Goal: Task Accomplishment & Management: Manage account settings

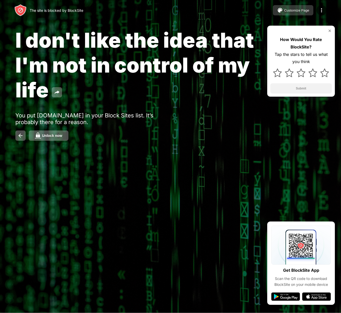
click at [293, 11] on div "Customize Page" at bounding box center [296, 10] width 25 height 4
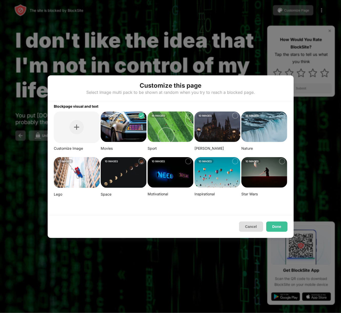
click at [251, 224] on button "Cancel" at bounding box center [251, 226] width 24 height 10
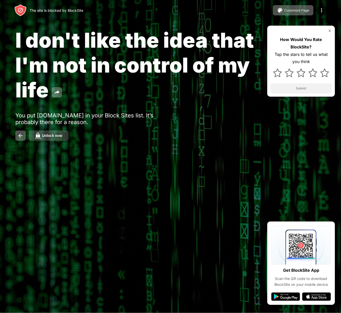
click at [49, 137] on div "Unlock now" at bounding box center [52, 135] width 20 height 4
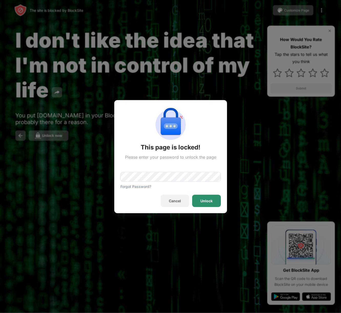
click at [211, 204] on div "Unlock" at bounding box center [206, 200] width 29 height 12
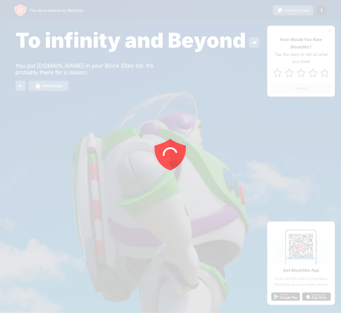
click at [60, 82] on div at bounding box center [170, 156] width 341 height 313
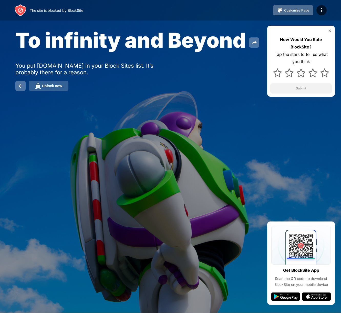
click at [60, 85] on div "Unlock now" at bounding box center [52, 86] width 20 height 4
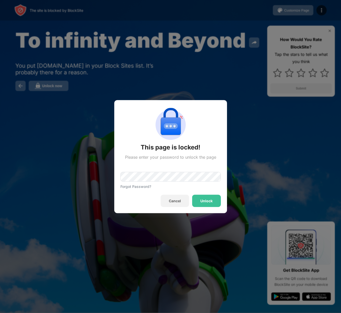
click at [153, 171] on div "Forgot Password?" at bounding box center [170, 173] width 100 height 29
click at [205, 203] on div "Unlock" at bounding box center [206, 200] width 29 height 12
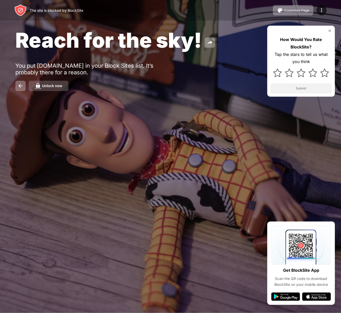
click at [52, 87] on div "Unlock now" at bounding box center [52, 86] width 20 height 4
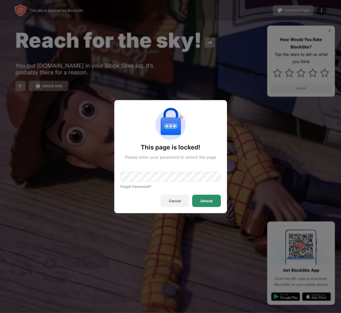
click at [199, 200] on div "Unlock" at bounding box center [206, 200] width 29 height 12
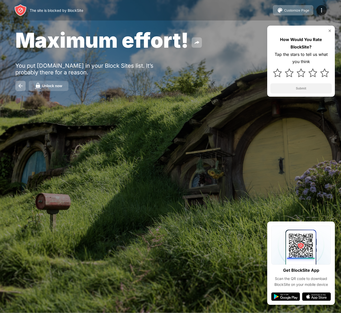
click at [47, 86] on div "Unlock now" at bounding box center [52, 86] width 20 height 4
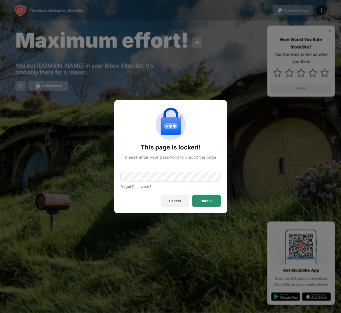
click at [206, 198] on div "Unlock" at bounding box center [206, 200] width 29 height 12
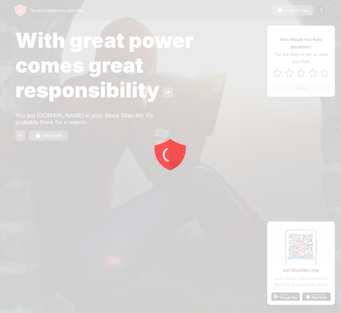
click at [50, 140] on div at bounding box center [170, 156] width 341 height 313
click at [50, 139] on button "Unlock now" at bounding box center [49, 135] width 40 height 10
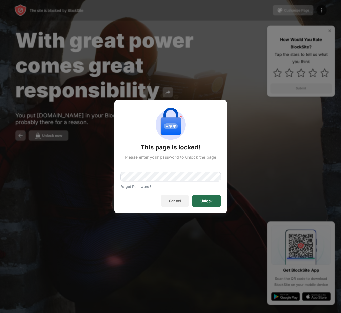
click at [199, 200] on div "Unlock" at bounding box center [206, 200] width 29 height 12
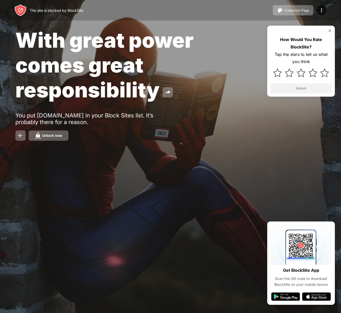
click at [50, 137] on div "Unlock now" at bounding box center [52, 135] width 20 height 4
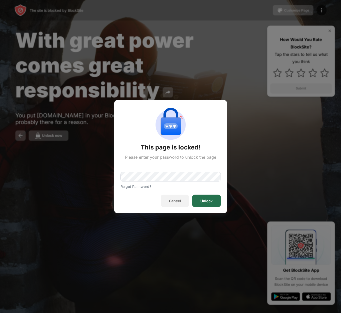
click at [207, 202] on div "Unlock" at bounding box center [206, 200] width 12 height 4
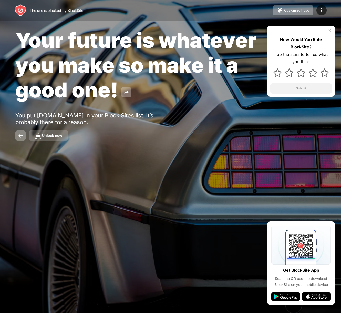
click at [49, 138] on button "Unlock now" at bounding box center [49, 135] width 40 height 10
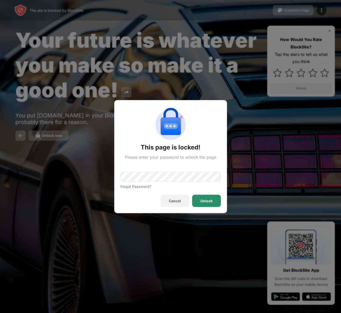
click at [206, 201] on div "Unlock" at bounding box center [206, 200] width 12 height 4
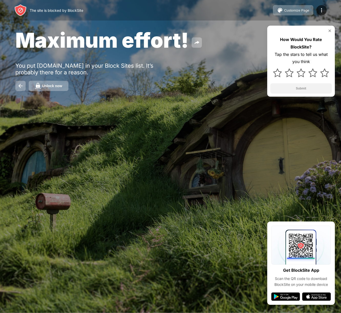
click at [48, 85] on div "Unlock now" at bounding box center [52, 86] width 20 height 4
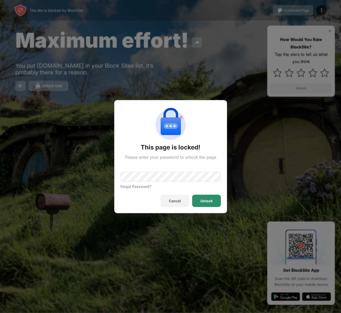
click at [201, 201] on div "Unlock" at bounding box center [206, 200] width 12 height 4
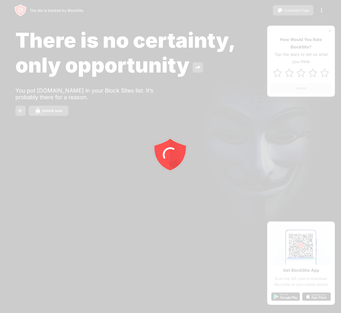
click at [58, 109] on div at bounding box center [170, 156] width 341 height 313
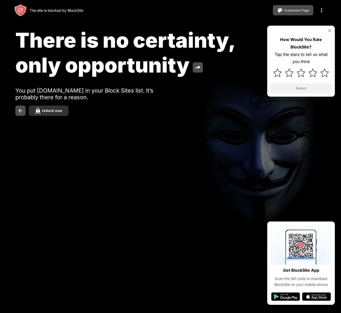
click at [58, 110] on div "Unlock now" at bounding box center [52, 111] width 20 height 4
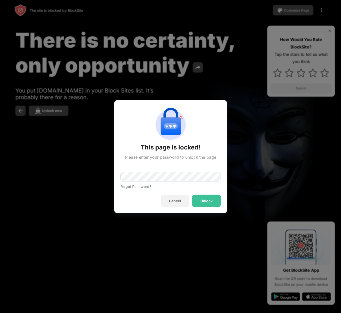
click at [143, 171] on div "Forgot Password?" at bounding box center [170, 173] width 100 height 29
click at [203, 197] on div "Unlock" at bounding box center [206, 200] width 29 height 12
